Goal: Information Seeking & Learning: Learn about a topic

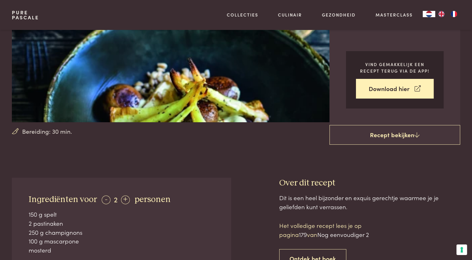
scroll to position [145, 0]
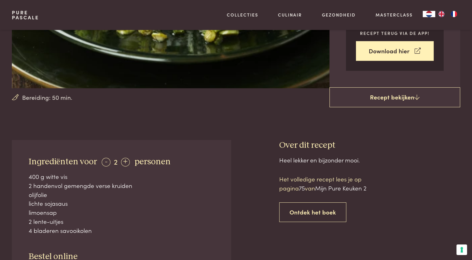
scroll to position [148, 0]
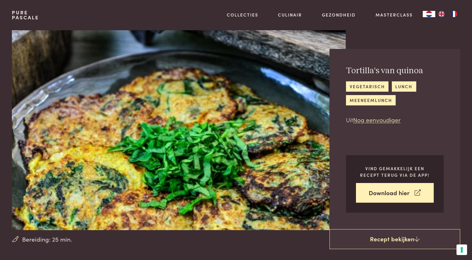
scroll to position [85, 0]
